Goal: Find specific page/section: Find specific page/section

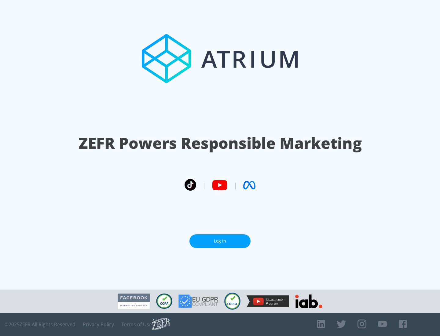
click at [220, 239] on link "Log In" at bounding box center [219, 241] width 61 height 14
